Goal: Find specific page/section: Find specific page/section

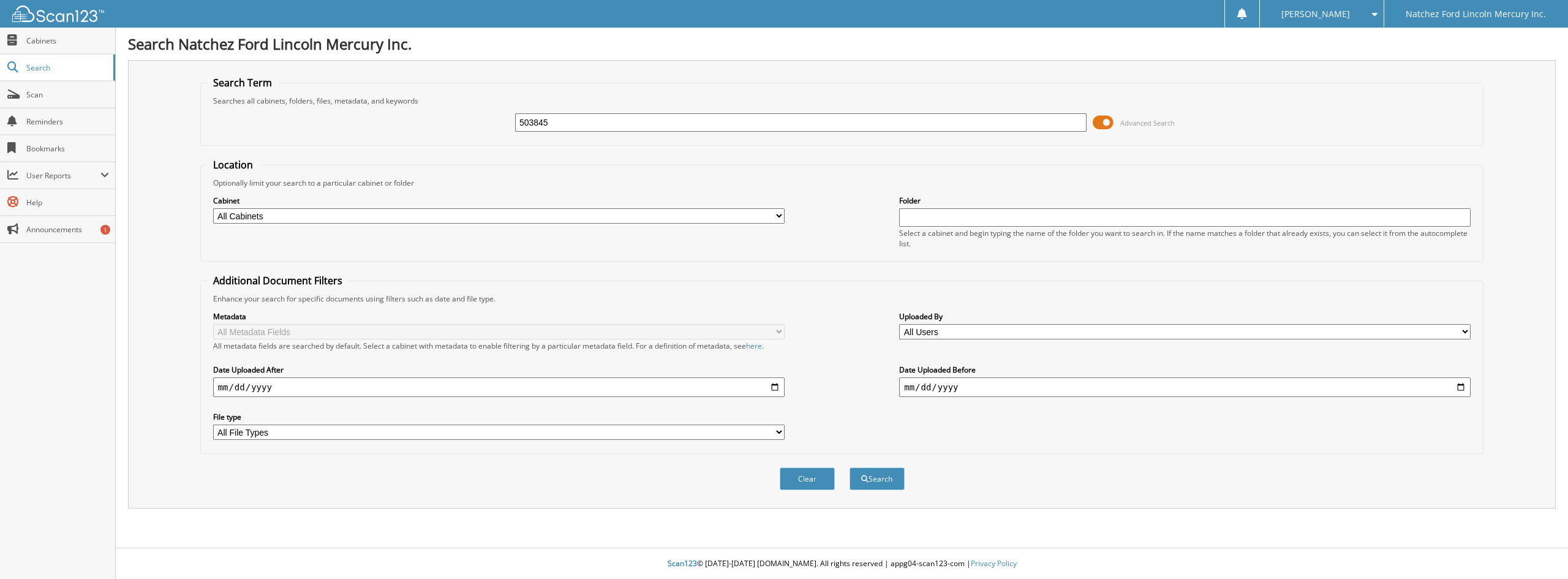
type input "503845"
click at [850, 468] on button "Search" at bounding box center [877, 479] width 55 height 23
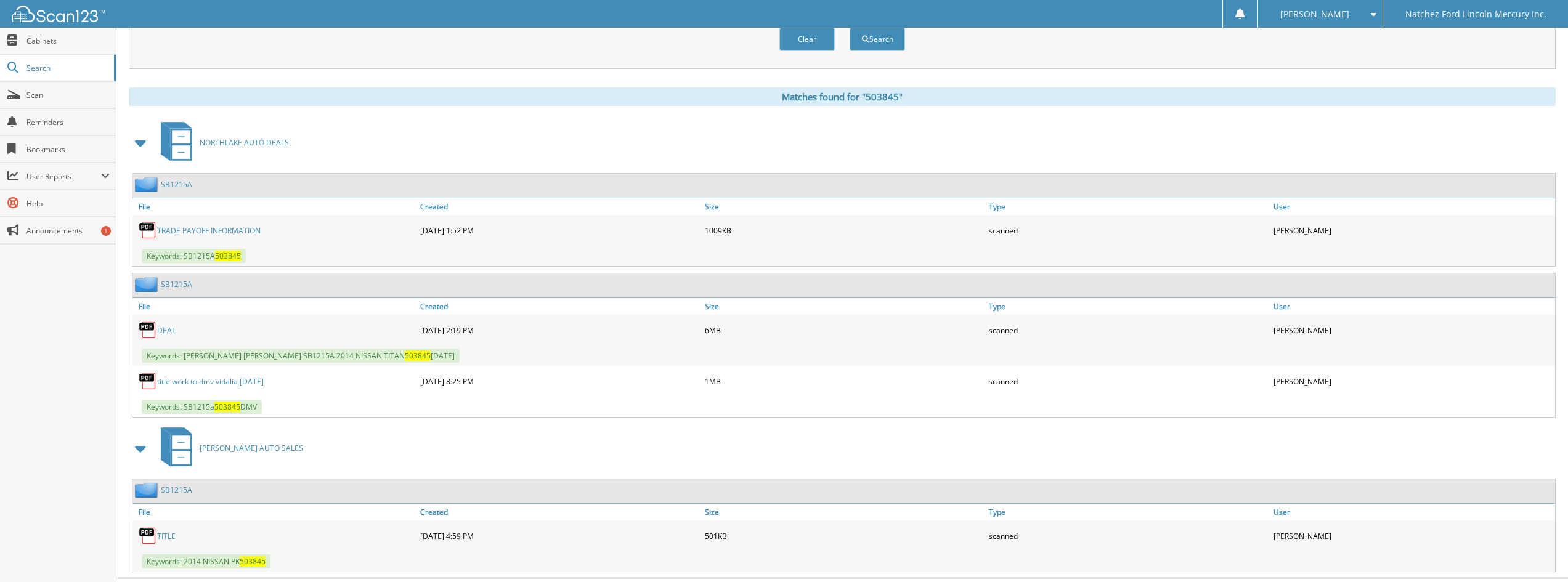
scroll to position [470, 0]
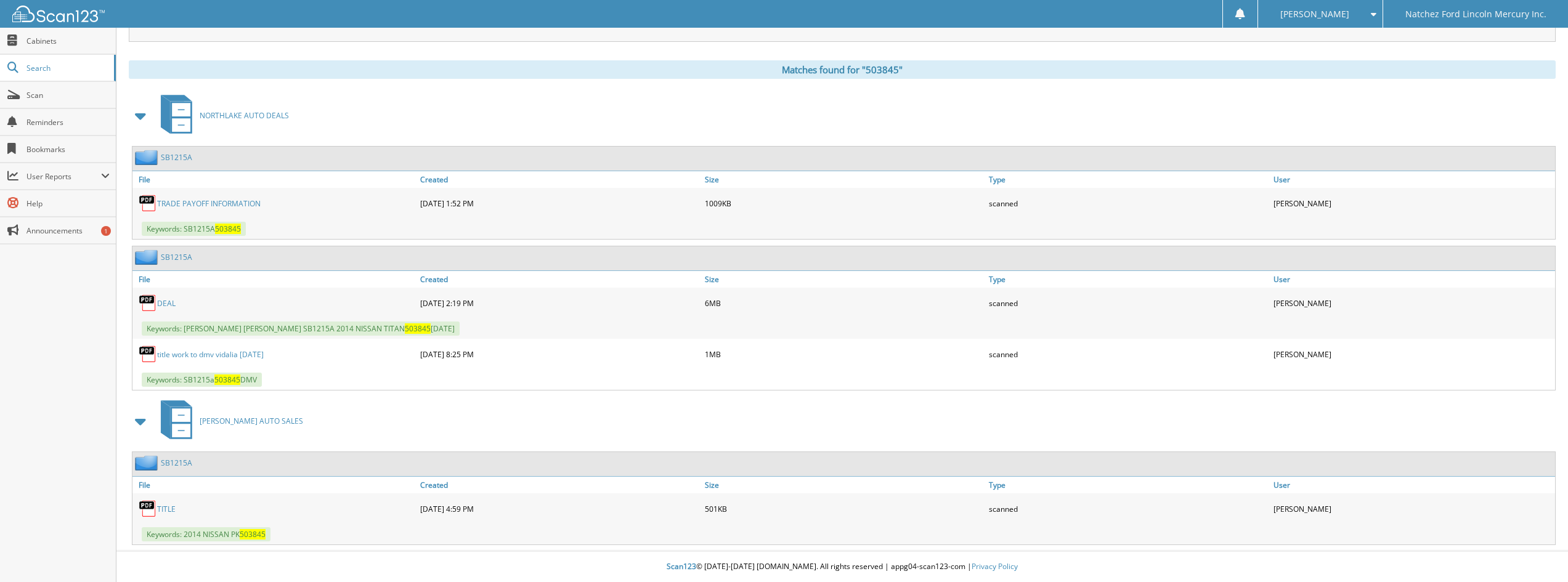
click at [168, 303] on link "DEAL" at bounding box center [166, 303] width 19 height 10
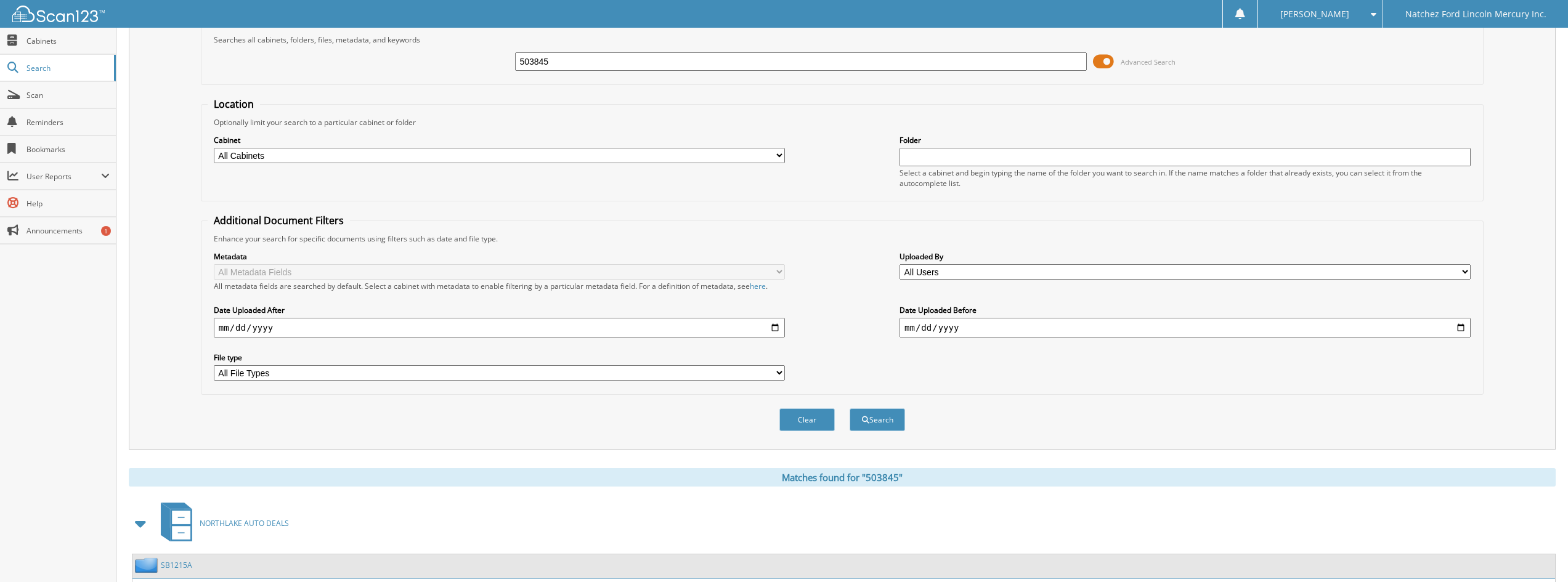
scroll to position [0, 0]
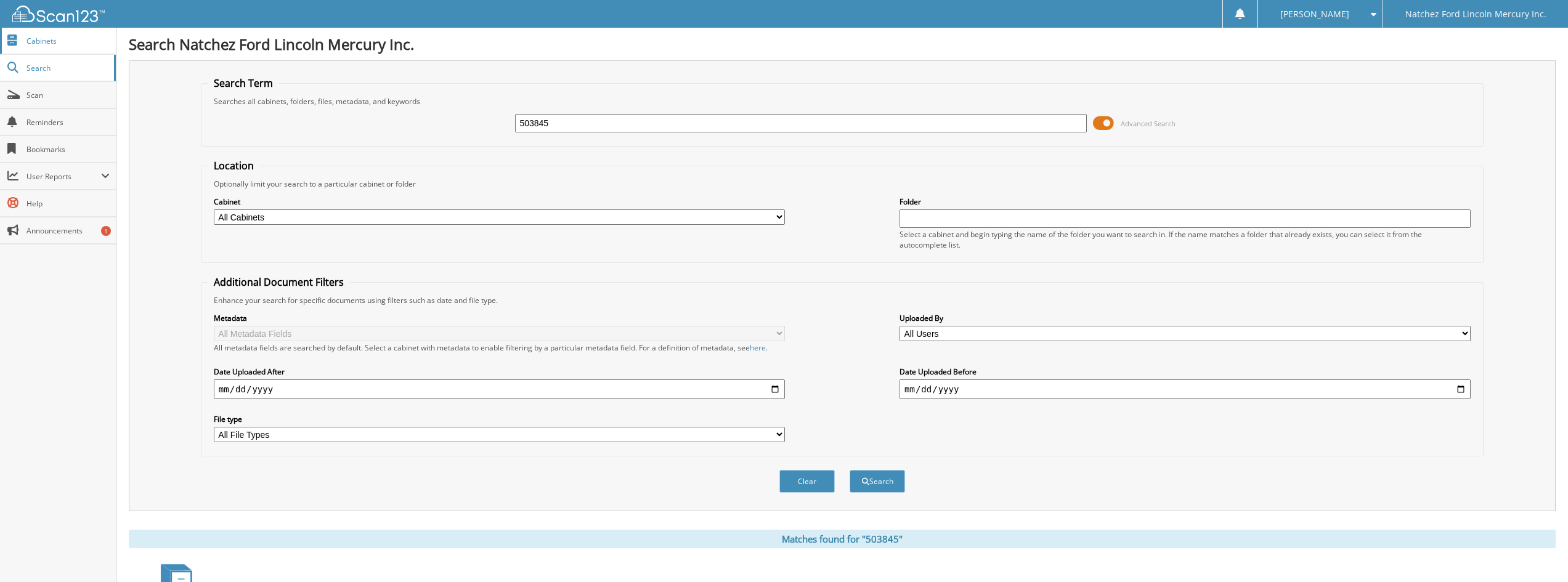
click at [54, 42] on span "Cabinets" at bounding box center [68, 41] width 84 height 10
